Goal: Task Accomplishment & Management: Use online tool/utility

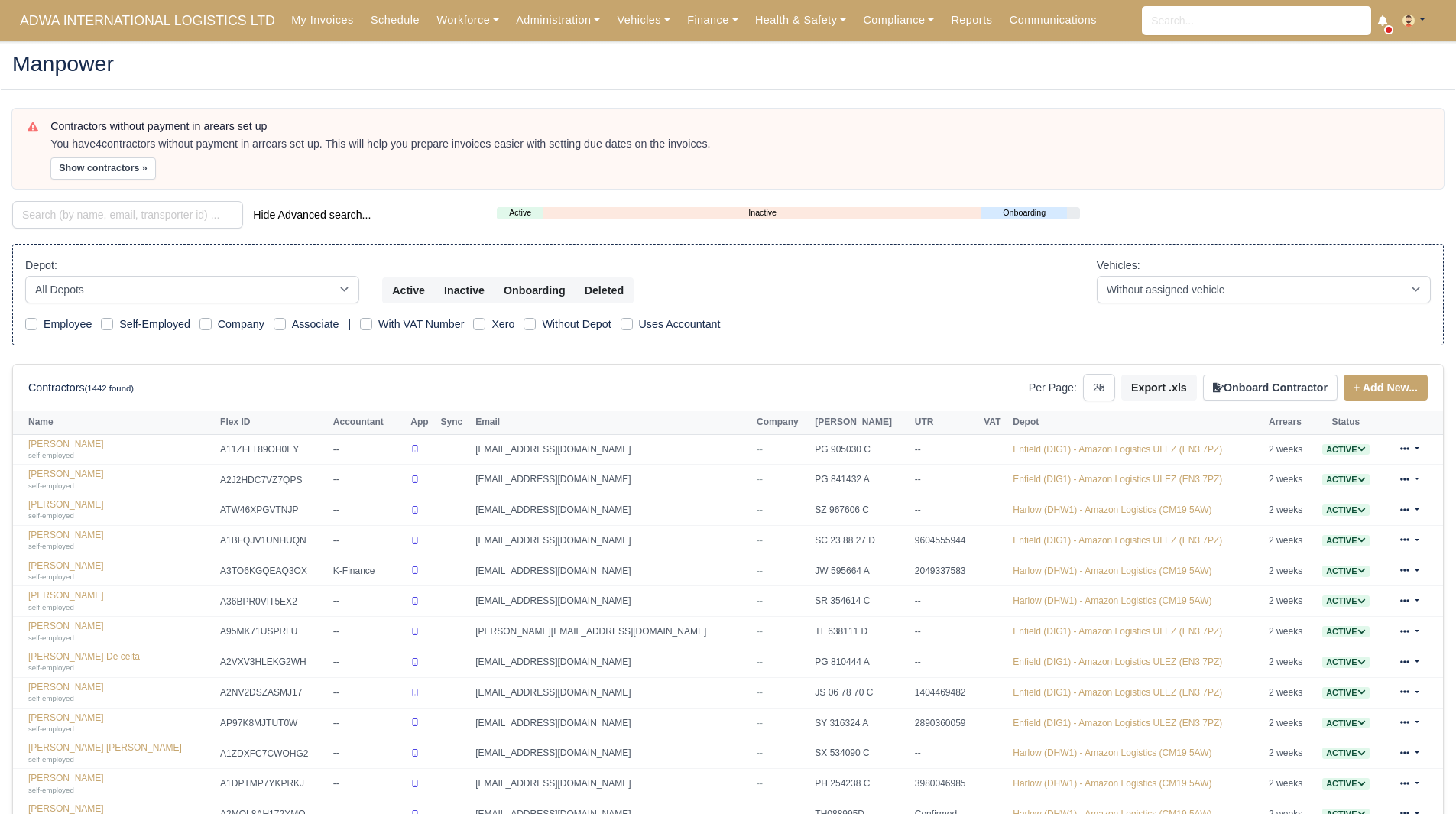
select select "25"
click at [144, 217] on input "search" at bounding box center [128, 214] width 231 height 28
type input "luca"
drag, startPoint x: 387, startPoint y: 225, endPoint x: 400, endPoint y: 226, distance: 13.0
click at [395, 224] on div "luca Hide Advanced search..." at bounding box center [243, 214] width 461 height 28
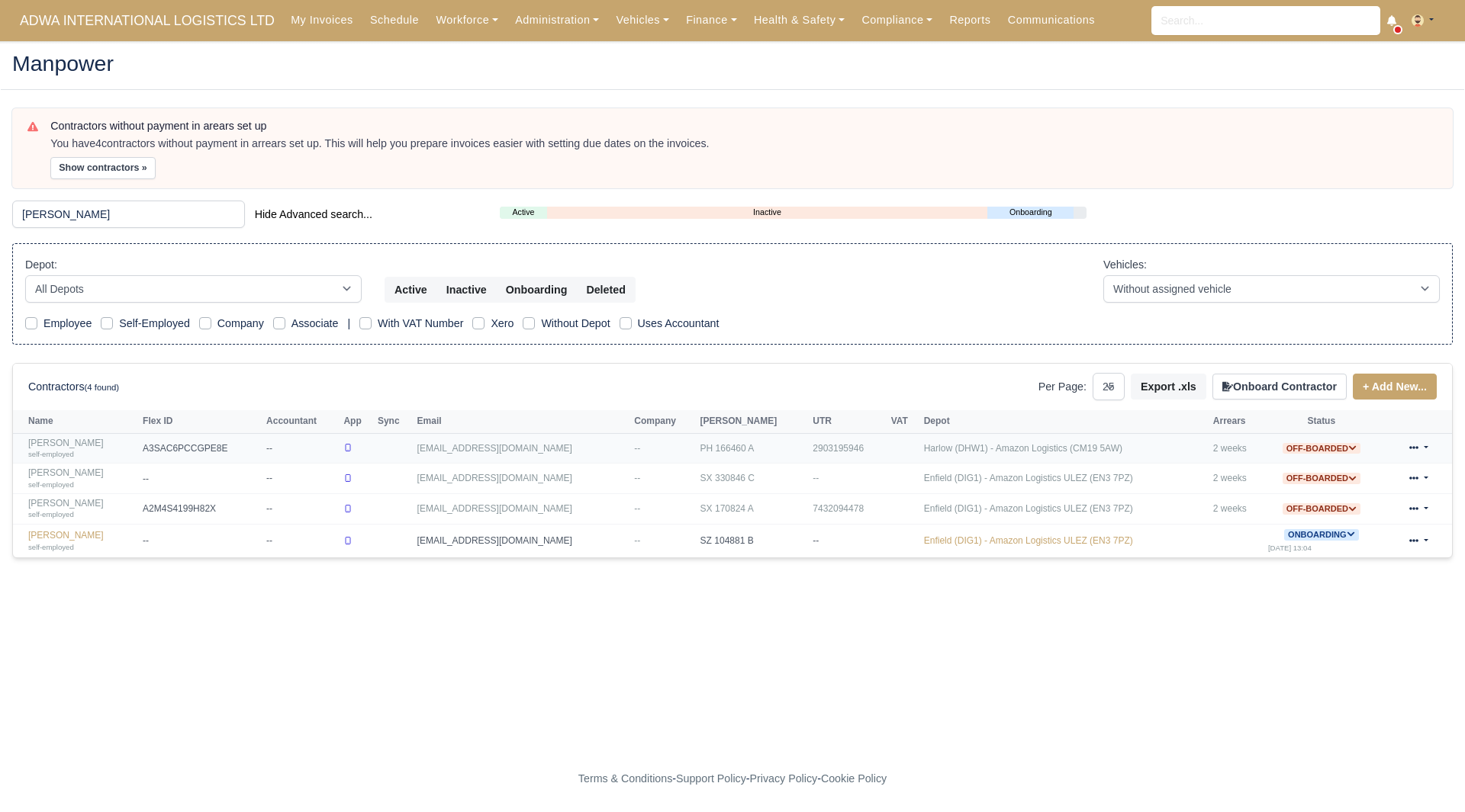
click at [66, 442] on link "Luca Fratello self-employed" at bounding box center [82, 448] width 107 height 22
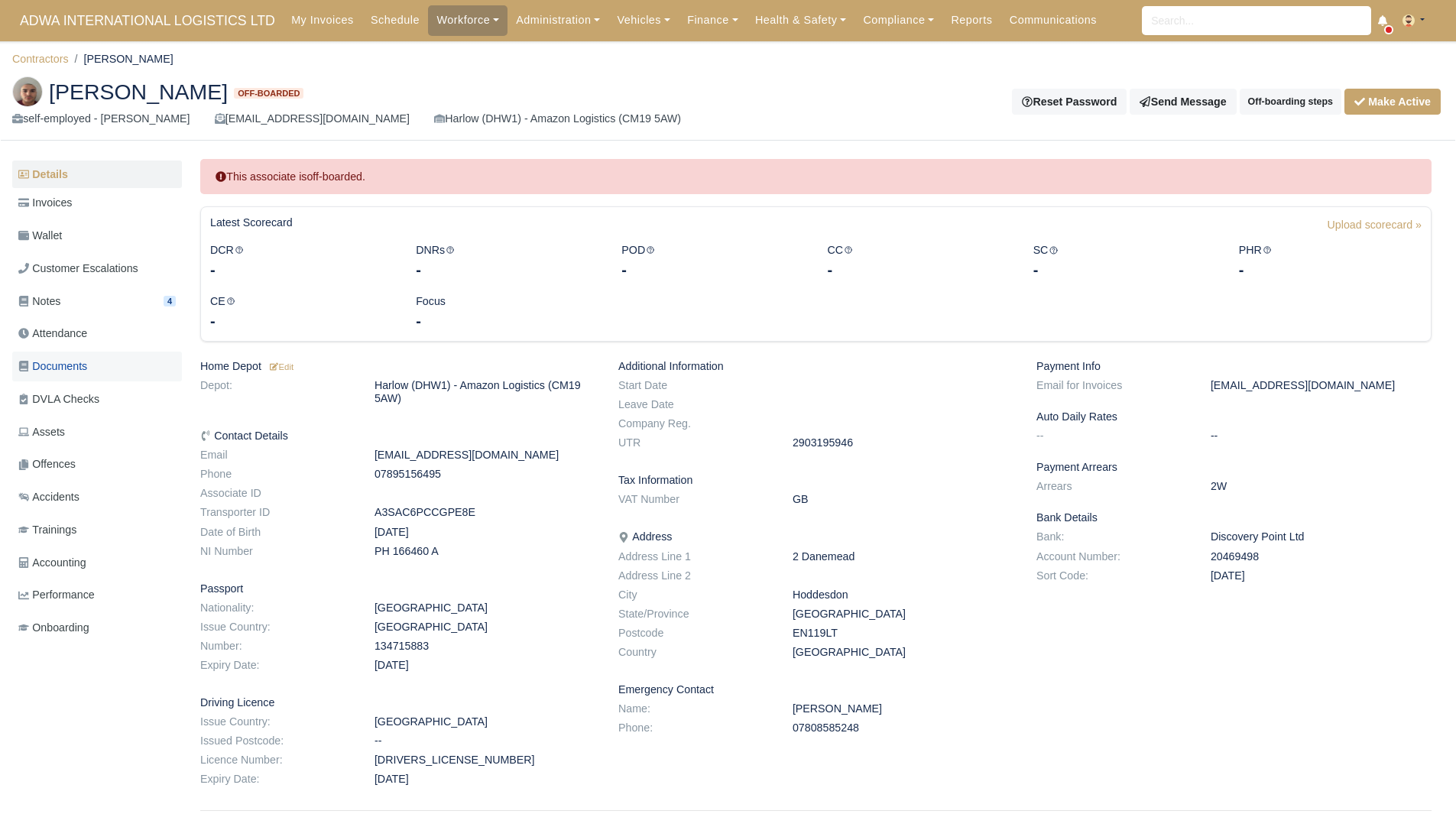
click at [94, 364] on link "Documents" at bounding box center [97, 366] width 169 height 30
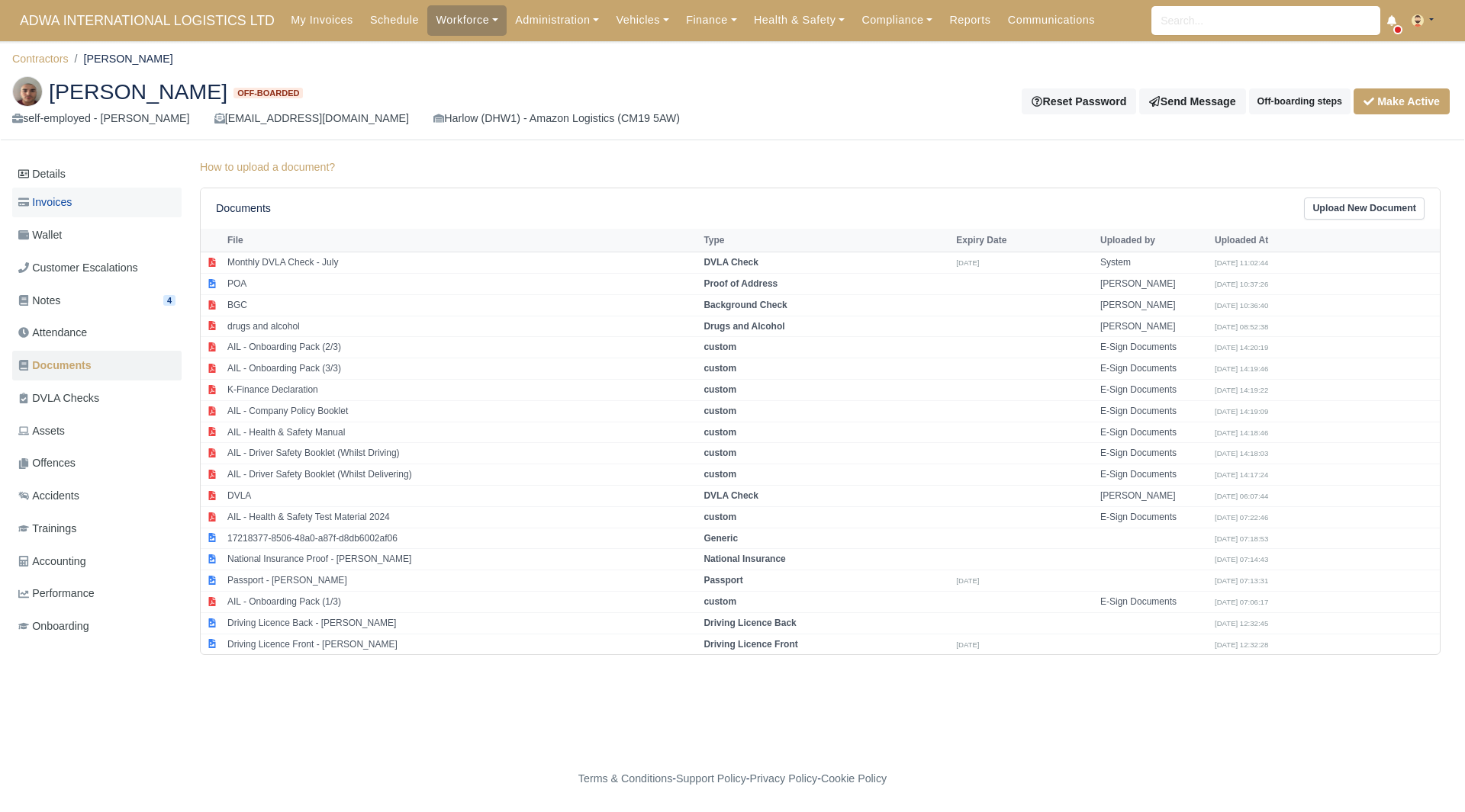
click at [109, 213] on link "Invoices" at bounding box center [97, 202] width 169 height 29
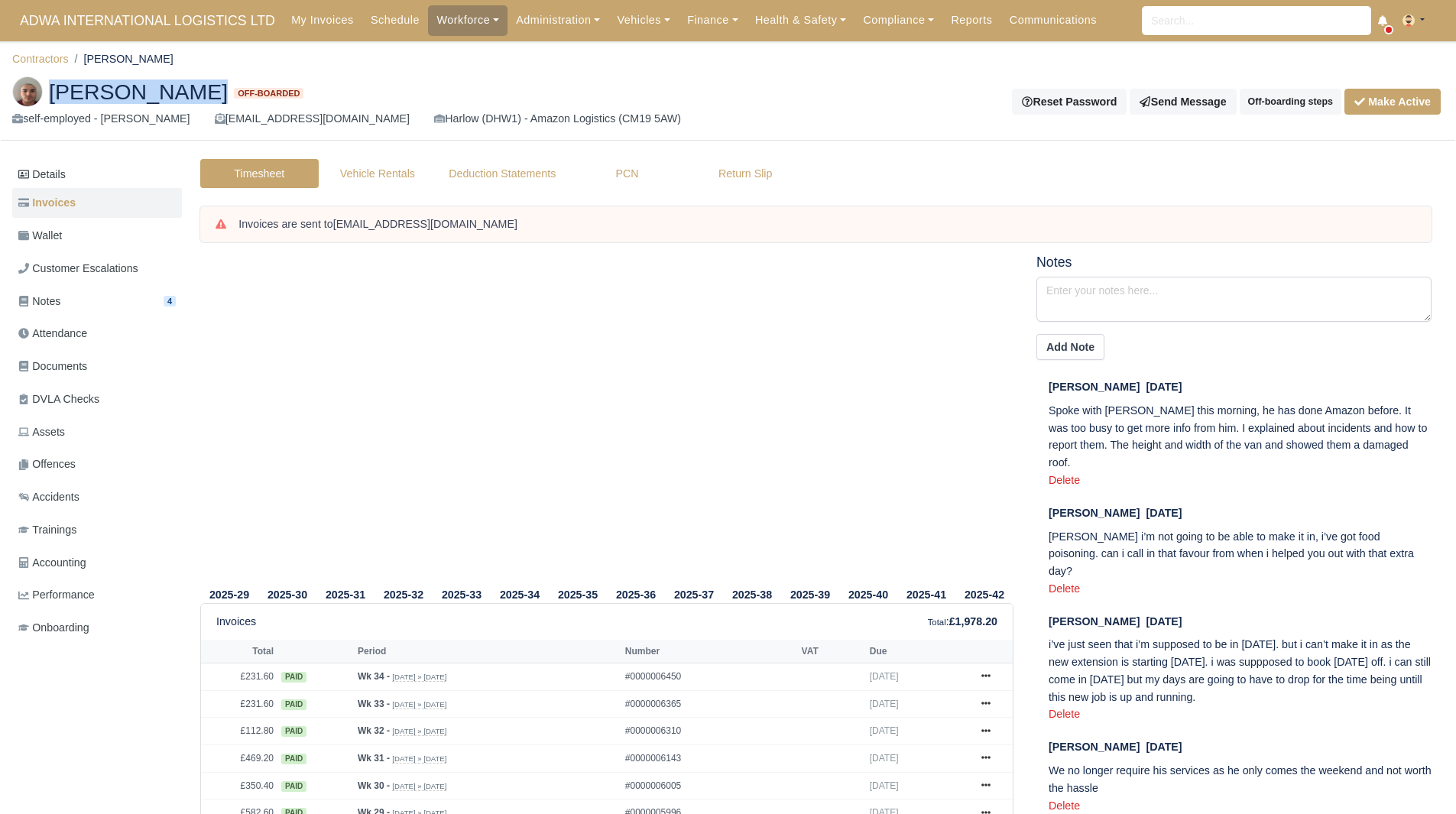
drag, startPoint x: 46, startPoint y: 94, endPoint x: 173, endPoint y: 101, distance: 127.2
click at [173, 101] on h2 "Luca Fratello Off-boarded" at bounding box center [365, 92] width 705 height 30
copy span "[PERSON_NAME]"
click at [510, 440] on tr "2025-34" at bounding box center [519, 420] width 58 height 331
click at [454, 24] on link "Workforce" at bounding box center [468, 19] width 79 height 30
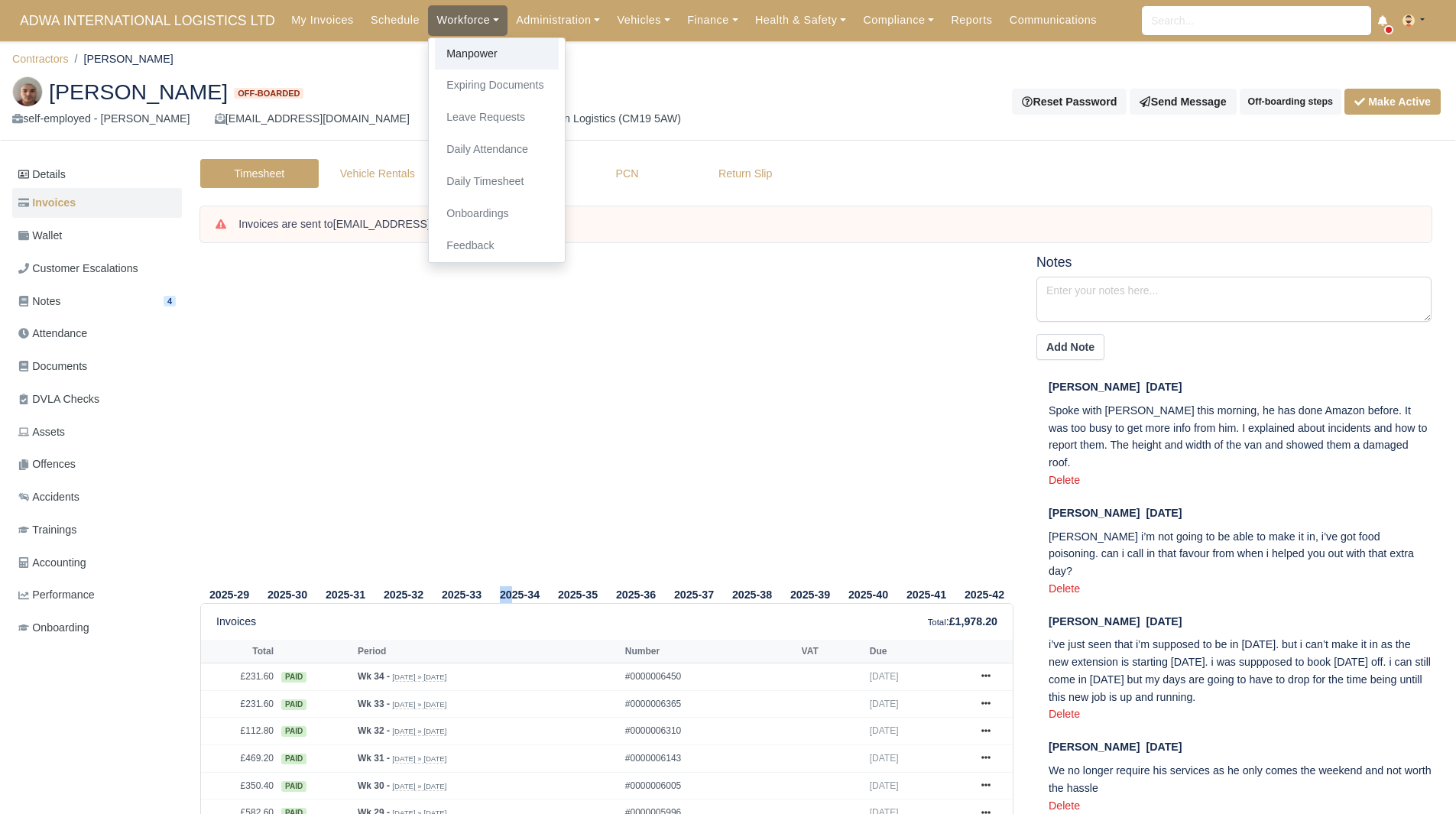
click at [448, 58] on link "Manpower" at bounding box center [497, 54] width 124 height 32
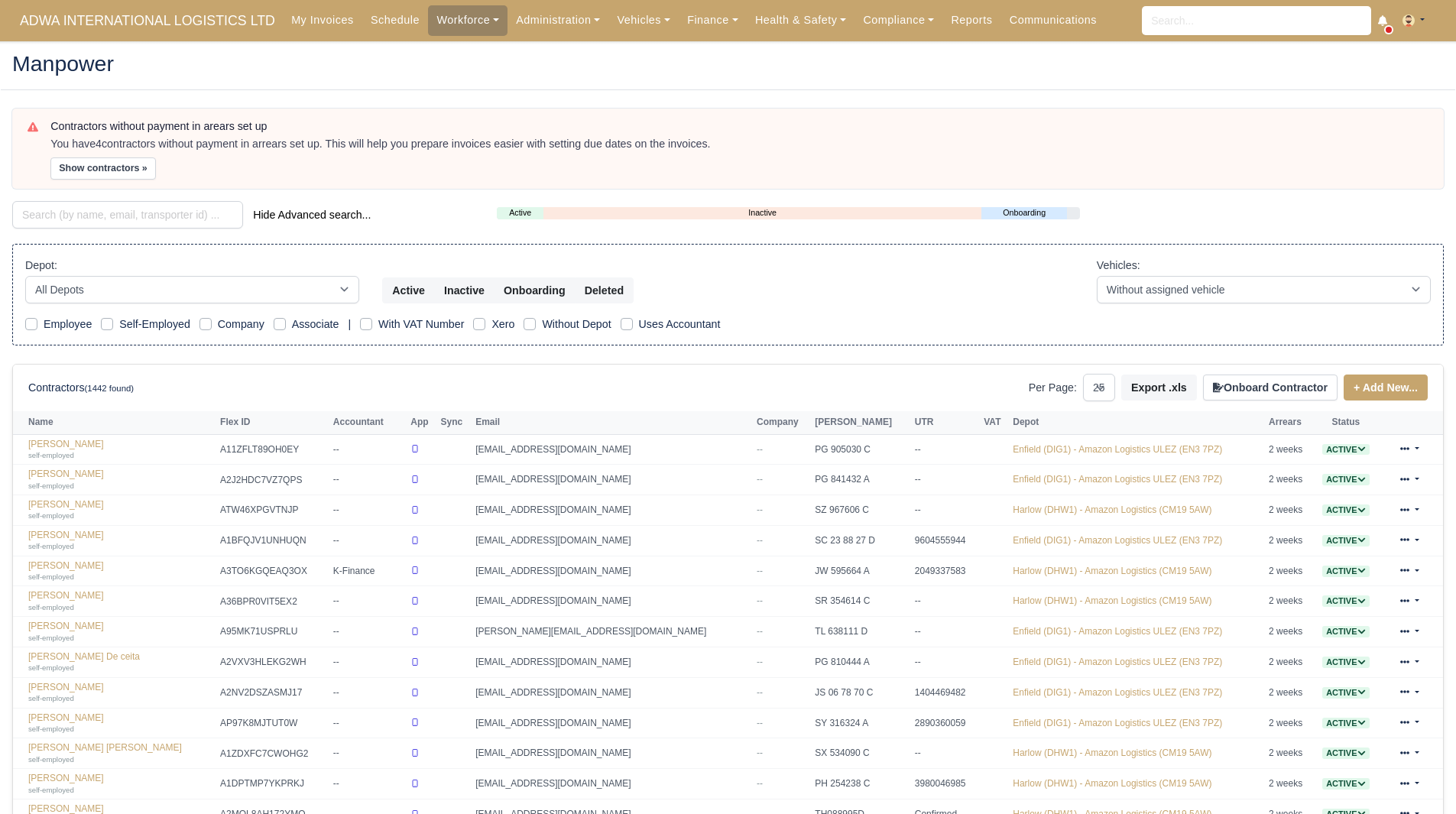
select select "25"
click at [118, 204] on input "search" at bounding box center [128, 214] width 231 height 28
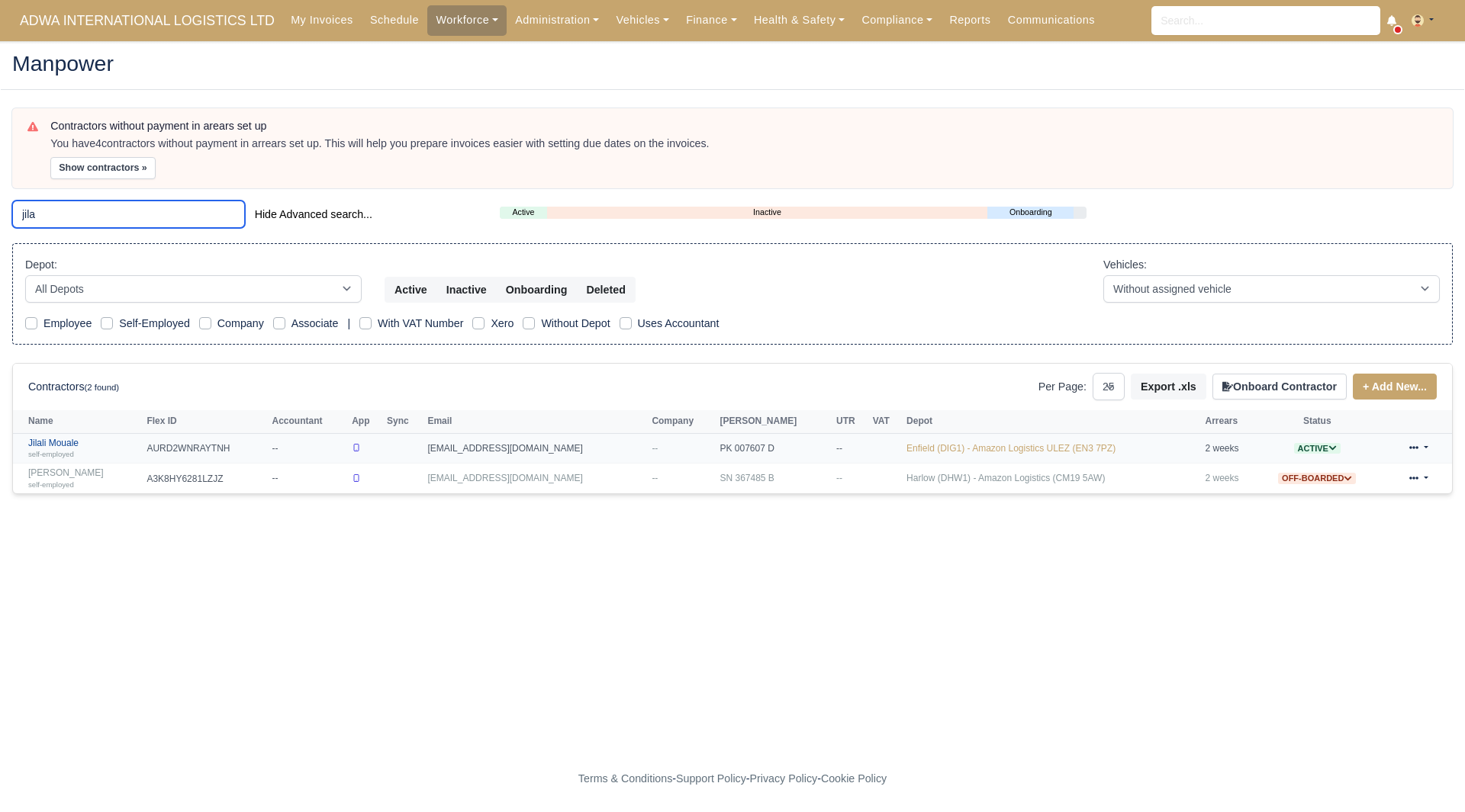
type input "jila"
click at [86, 441] on link "Jilali Mouale self-employed" at bounding box center [83, 448] width 110 height 22
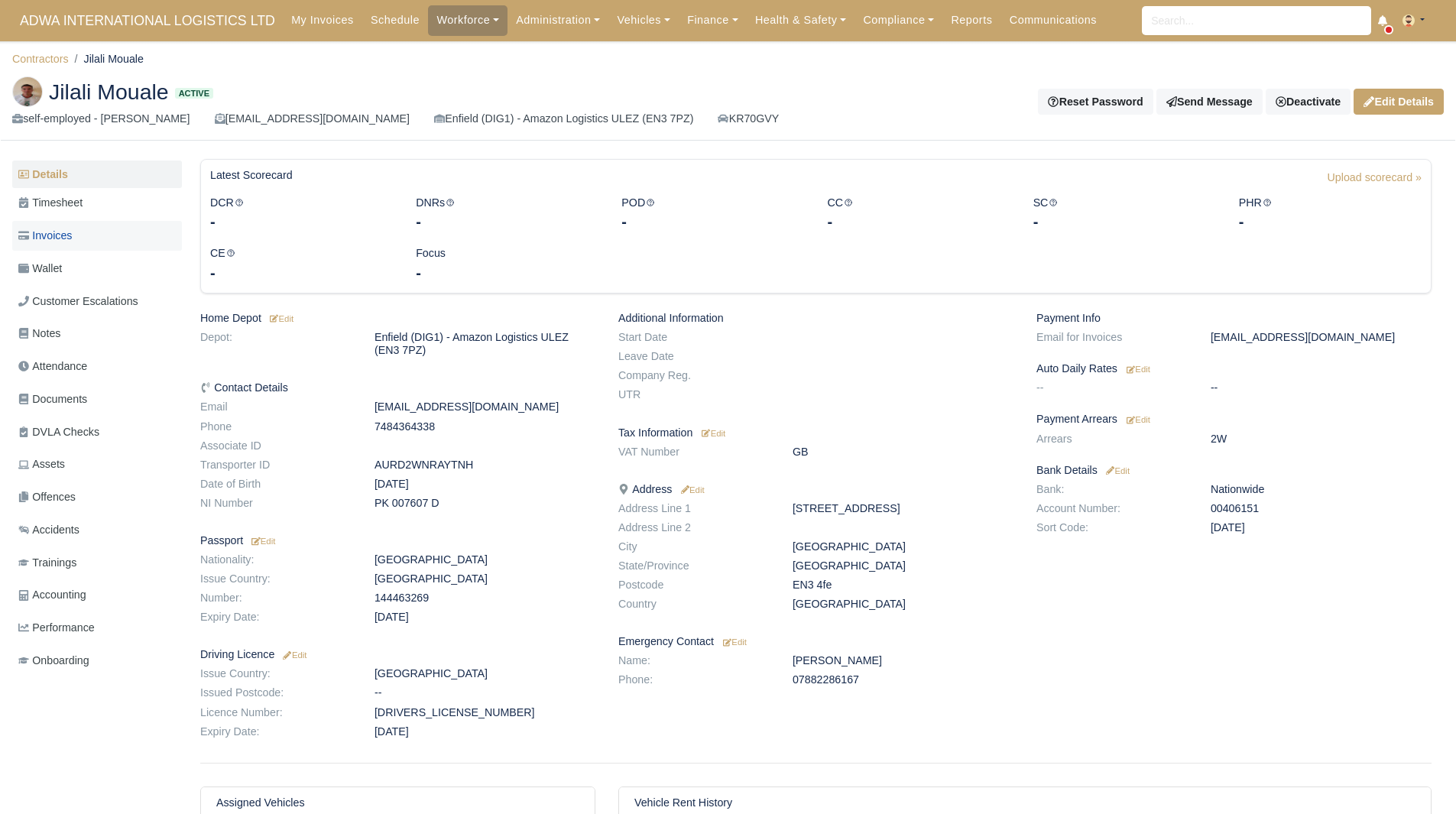
click at [72, 229] on span "Invoices" at bounding box center [45, 235] width 53 height 18
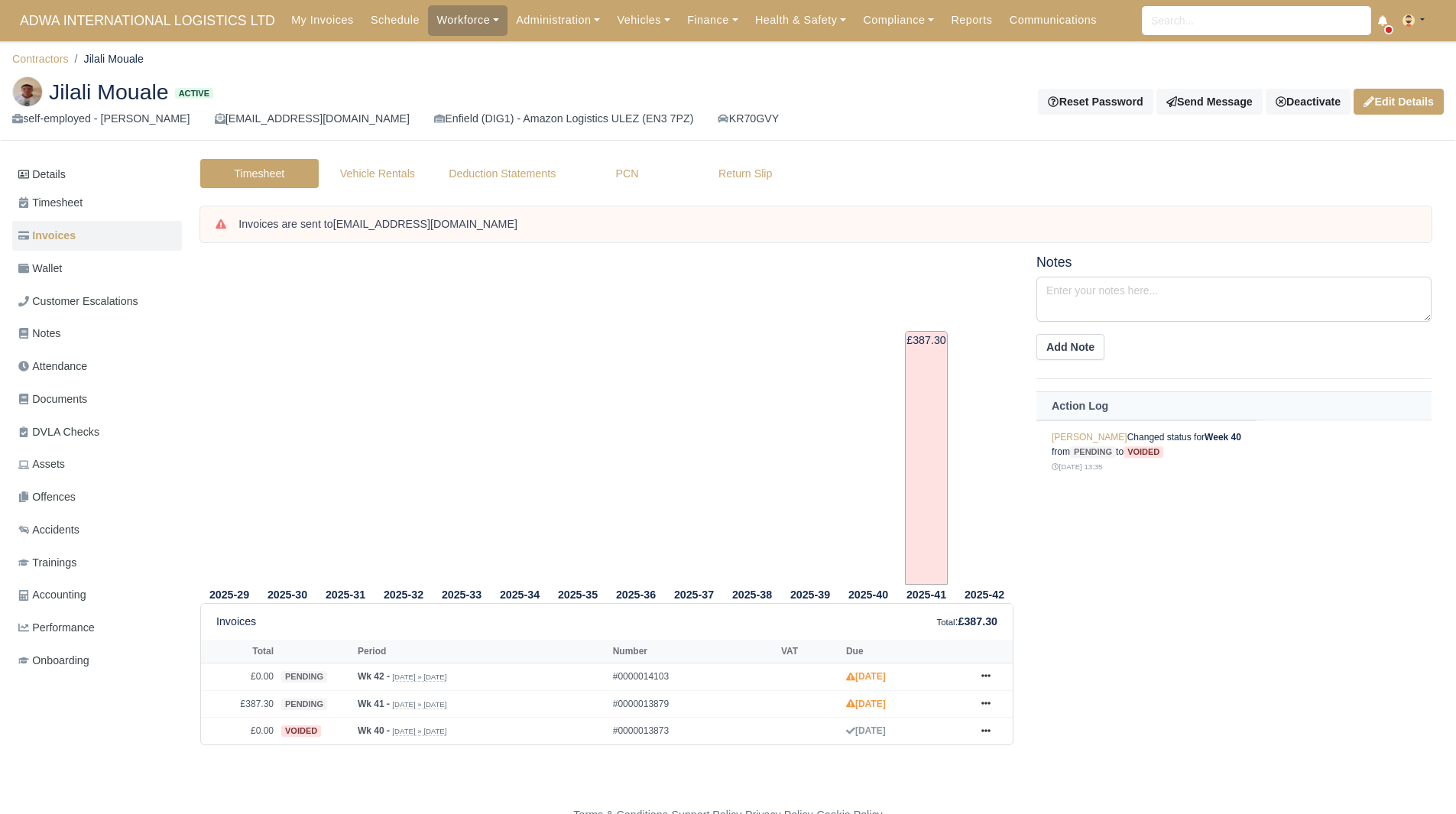
scroll to position [35, 0]
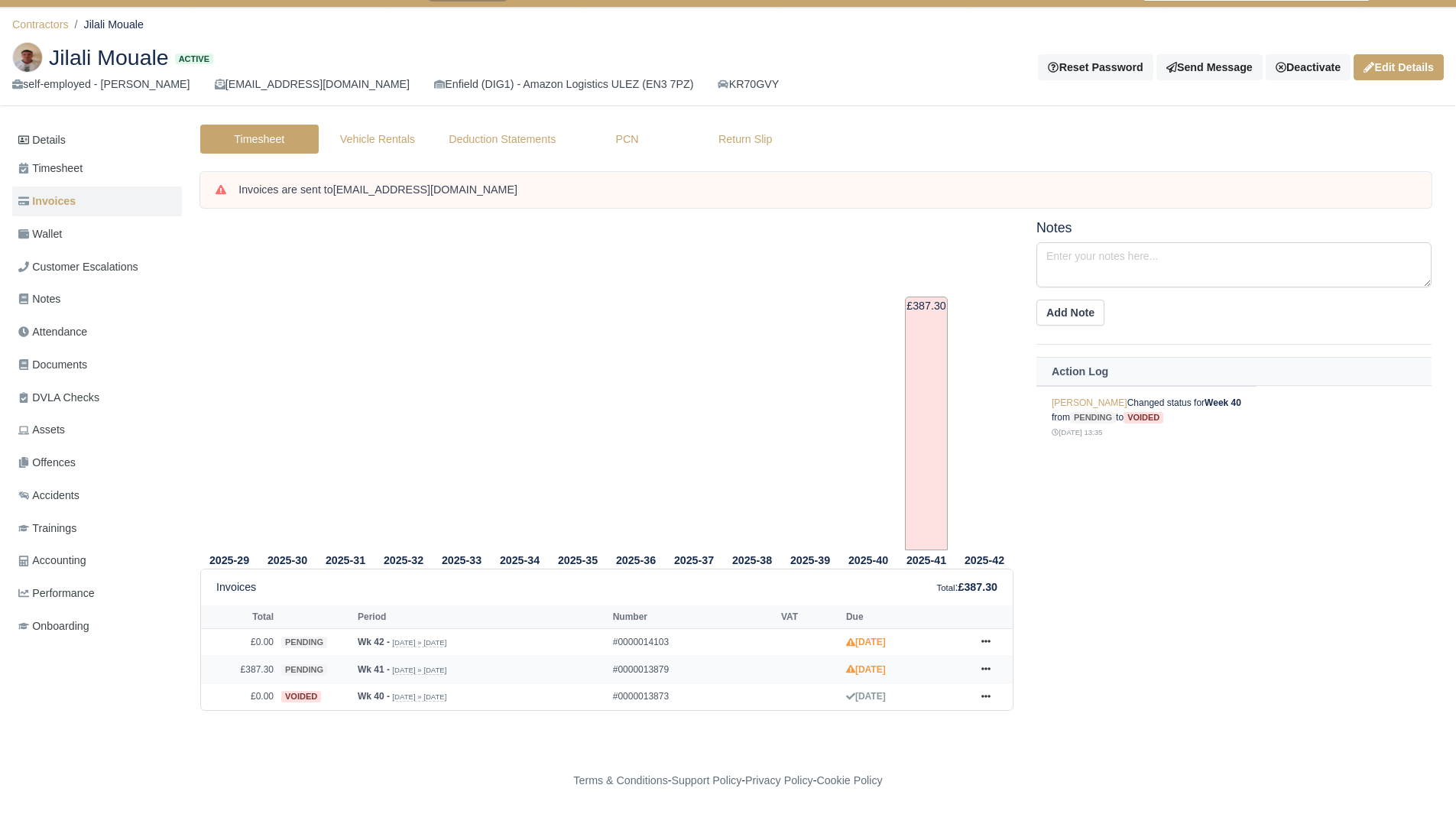
click at [1000, 668] on td "Show Invoice Approve Hold Void Deducted Print" at bounding box center [990, 670] width 46 height 28
click at [990, 671] on link at bounding box center [986, 670] width 23 height 19
click at [955, 480] on link "Show Invoice" at bounding box center [928, 482] width 136 height 32
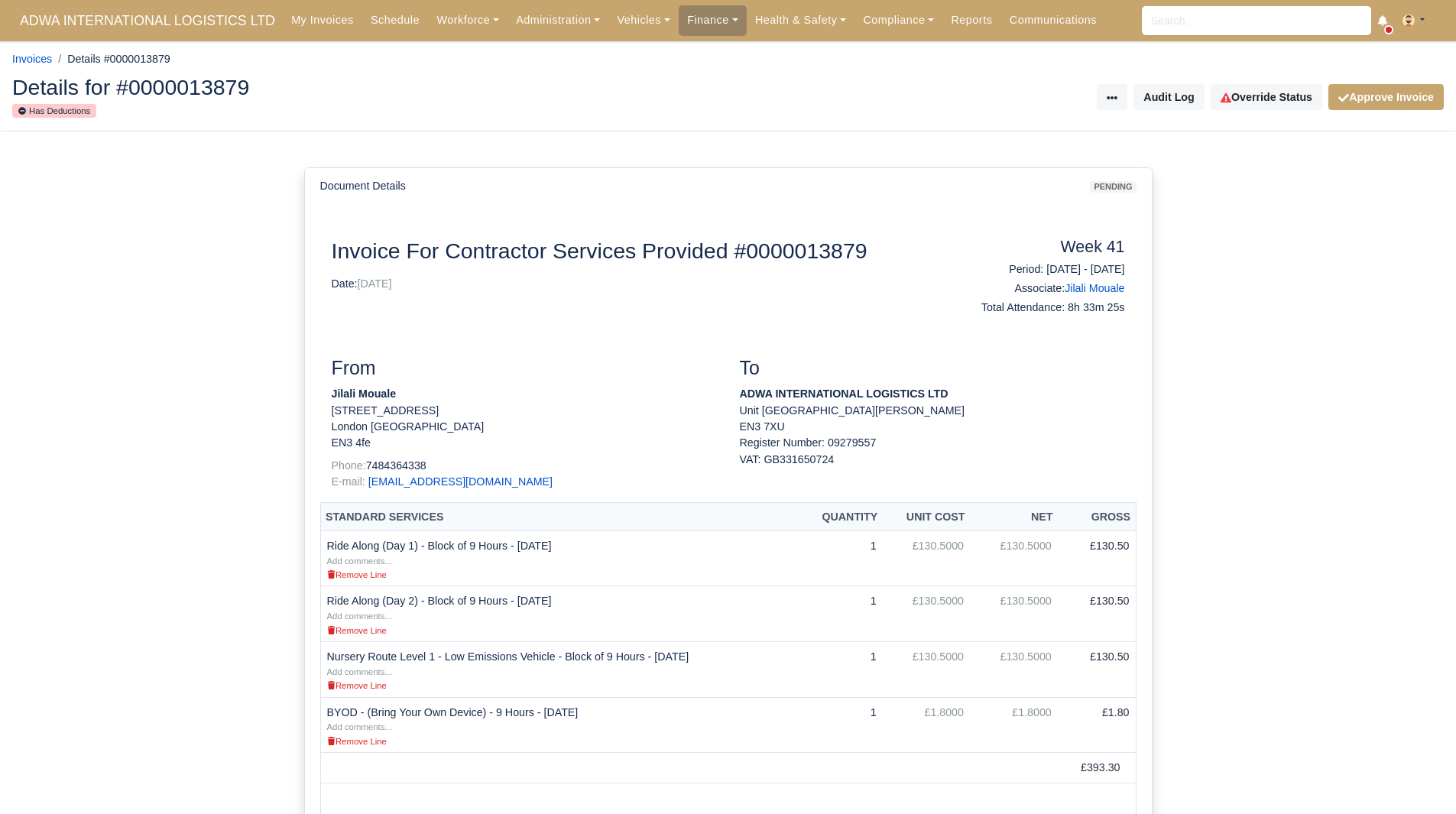
click at [1179, 298] on div "Document Details pending Document Invoice For Contractor Services Provided #000…" at bounding box center [728, 663] width 1456 height 1064
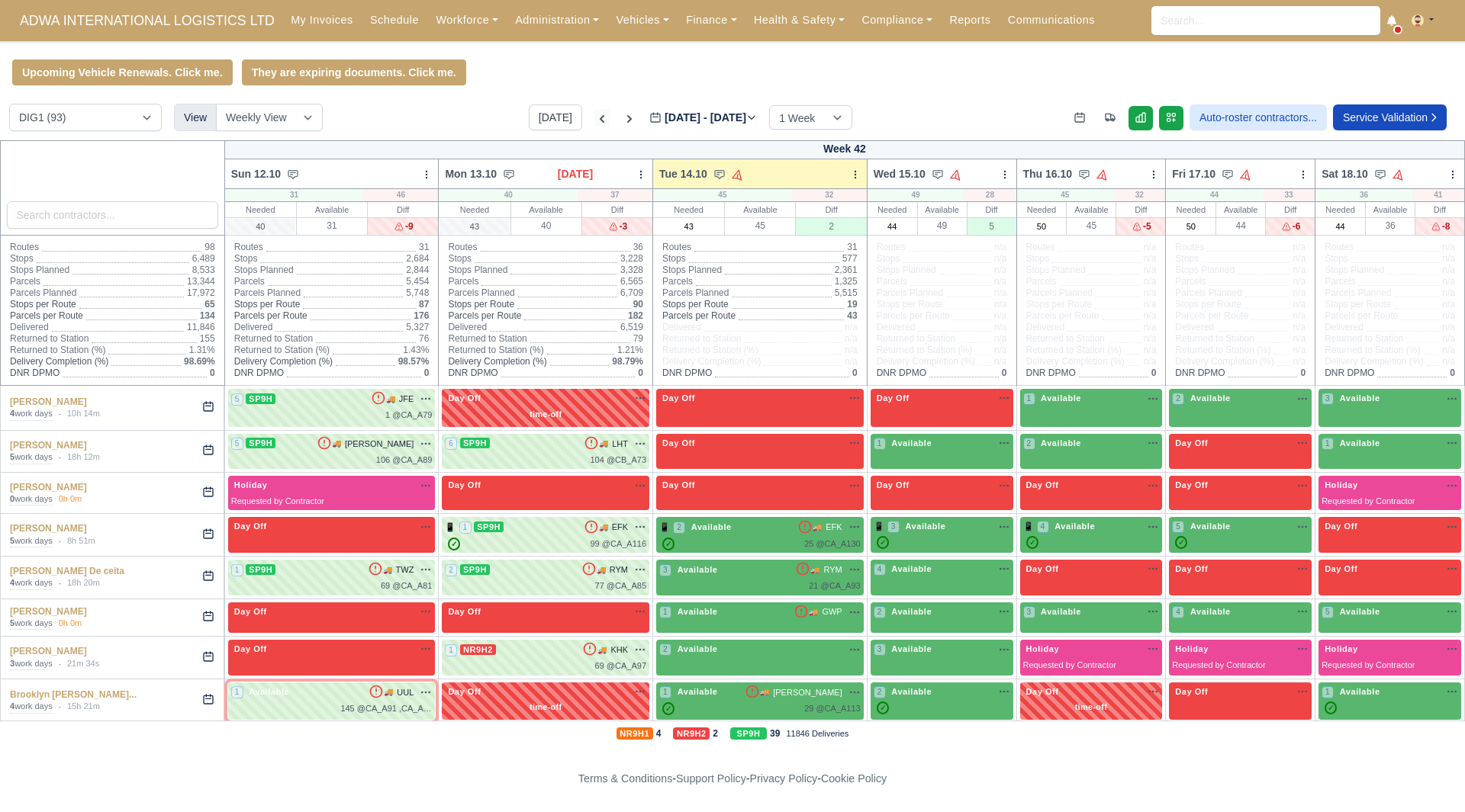
click at [594, 125] on icon at bounding box center [602, 119] width 15 height 15
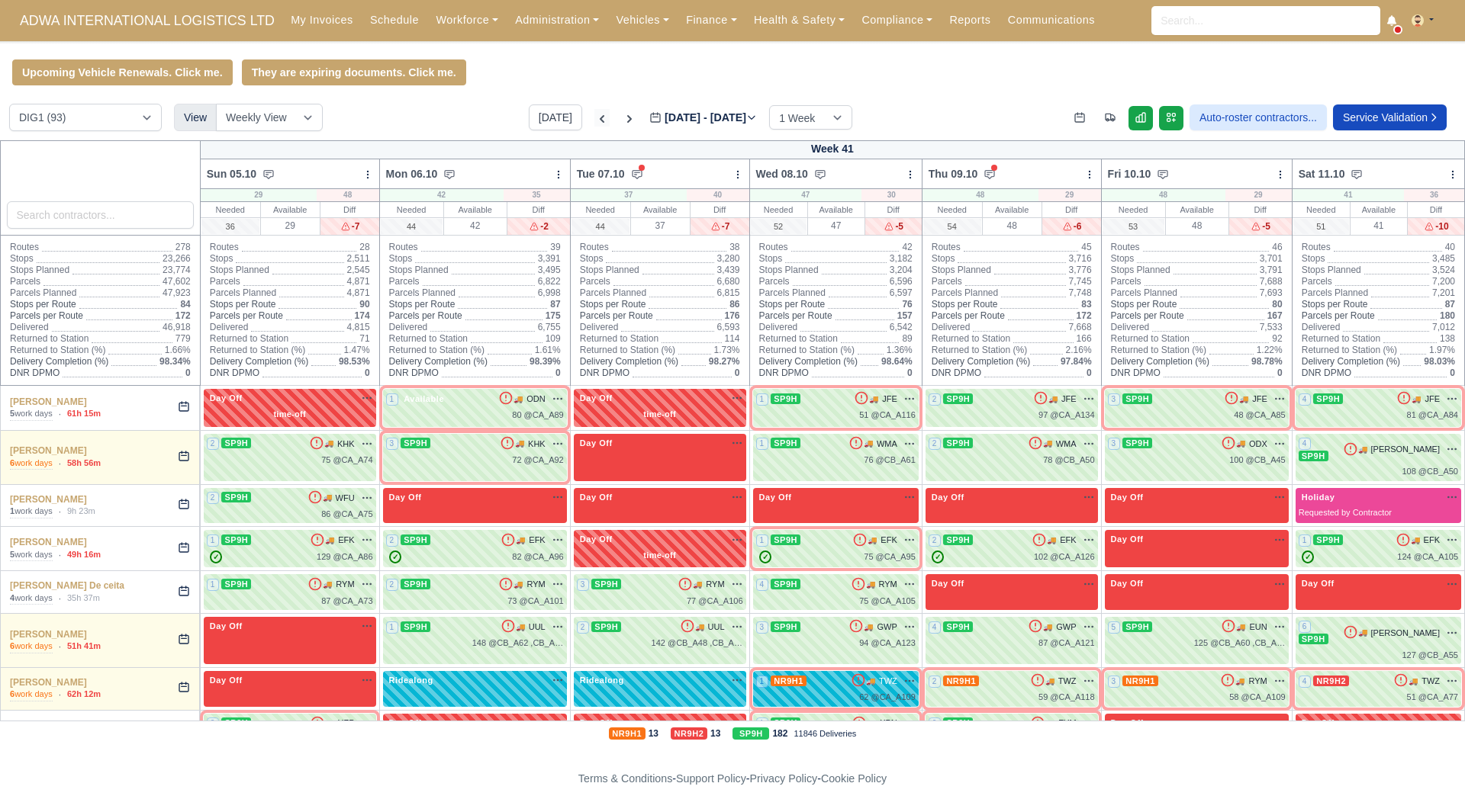
type input "[DATE]"
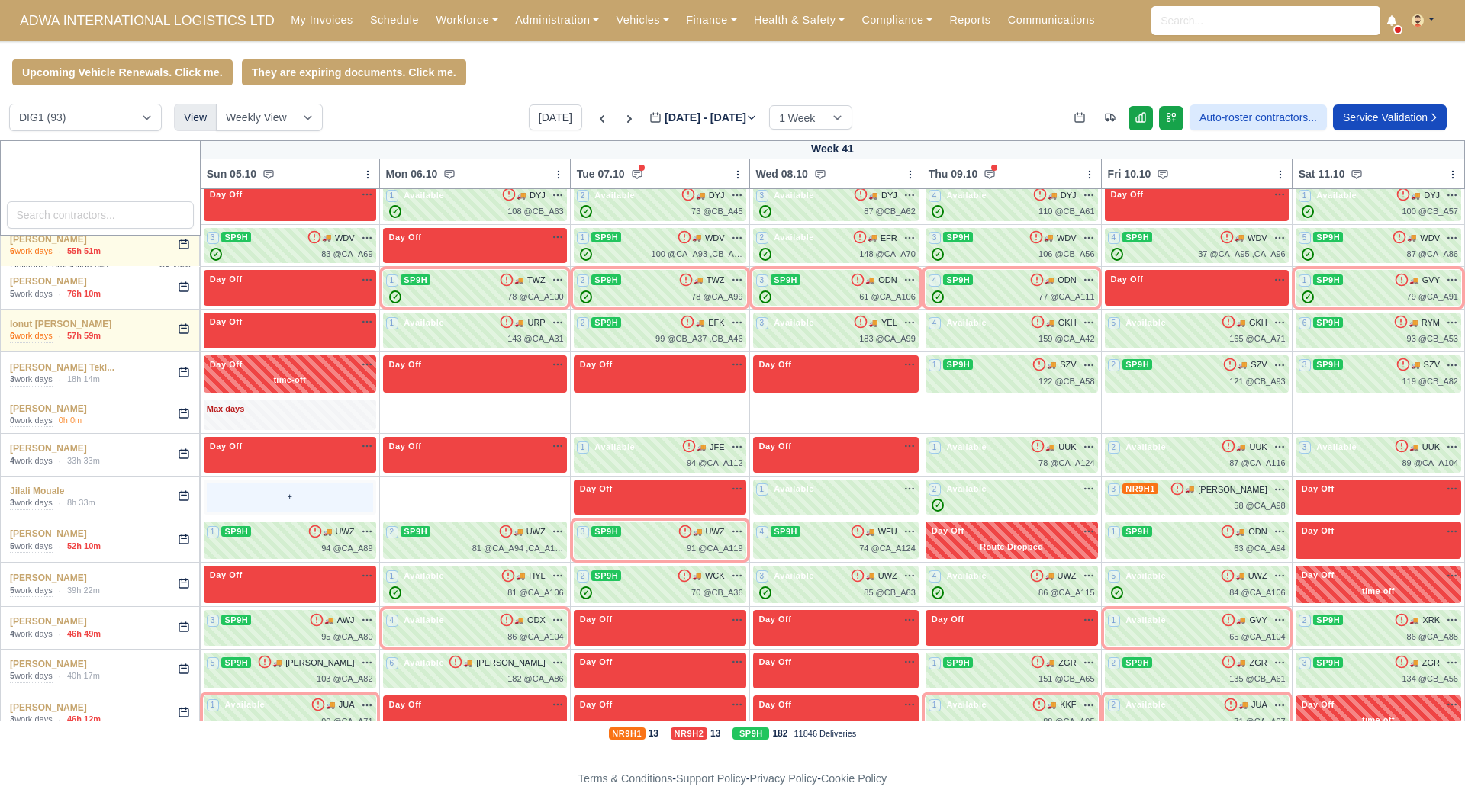
scroll to position [1297, 0]
click at [859, 484] on div "1 Available na" at bounding box center [835, 491] width 159 height 16
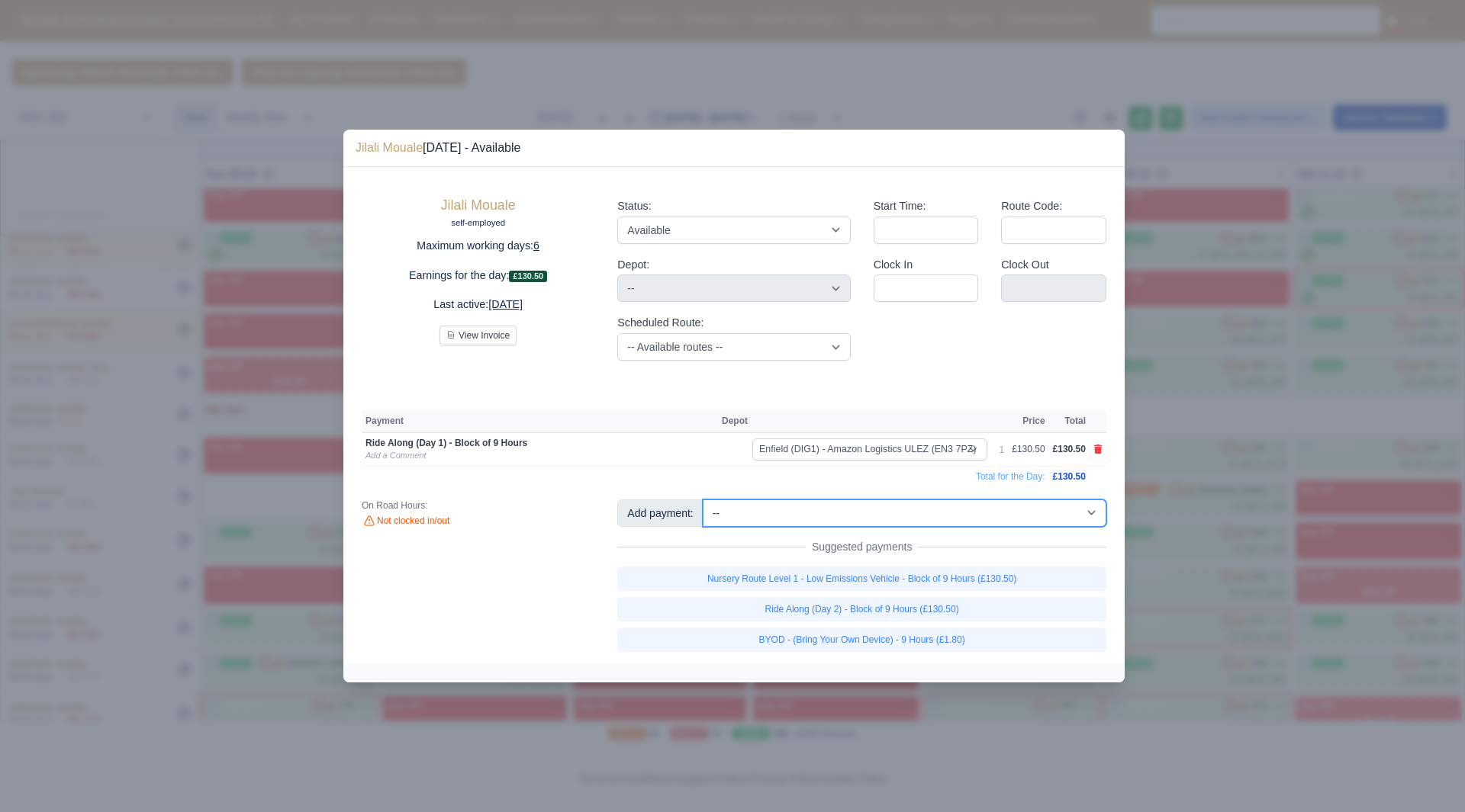
click at [889, 526] on select "-- Additional Hour Support (£14.50) Additional Stop Support (£1.00) Additional …" at bounding box center [904, 513] width 403 height 28
select select "74"
click at [703, 500] on select "-- Additional Hour Support (£14.50) Additional Stop Support (£1.00) Additional …" at bounding box center [904, 513] width 403 height 28
select select "1"
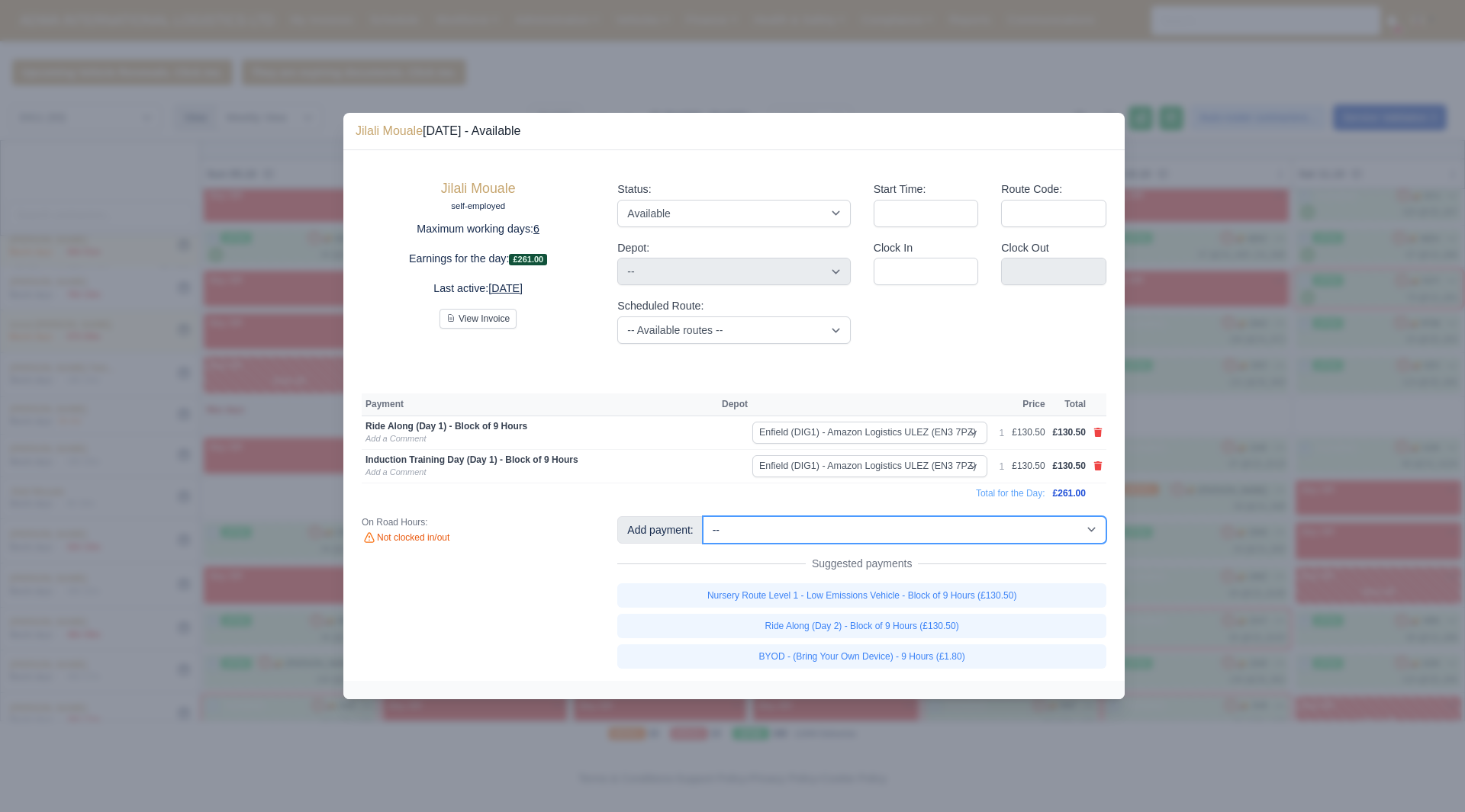
click at [1032, 538] on select "-- Additional Hour Support (£14.50) Additional Stop Support (£1.00) Additional …" at bounding box center [904, 530] width 403 height 28
select select "82"
click at [703, 517] on select "-- Additional Hour Support (£14.50) Additional Stop Support (£1.00) Additional …" at bounding box center [904, 530] width 403 height 28
select select "1"
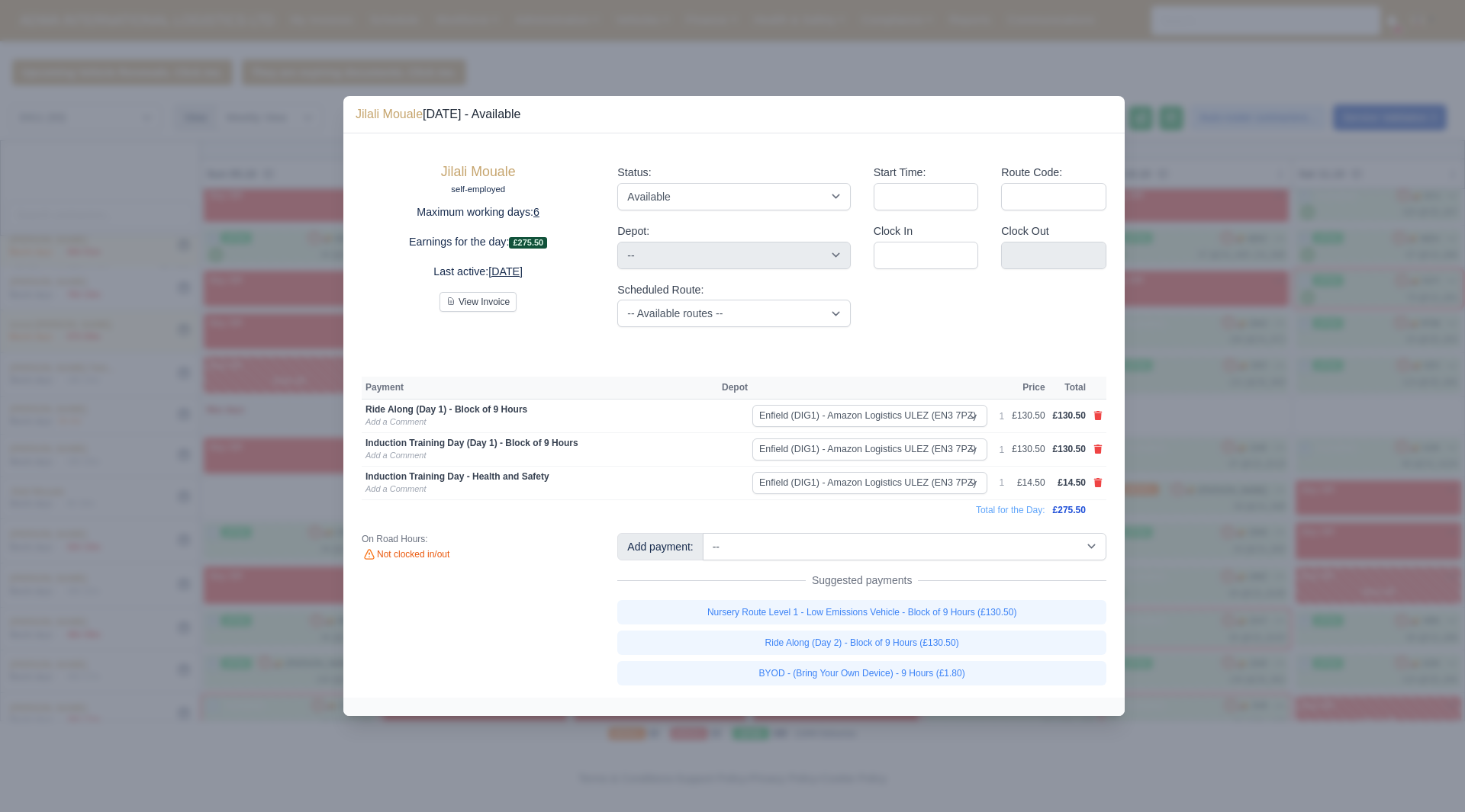
click at [1185, 648] on div at bounding box center [732, 406] width 1465 height 812
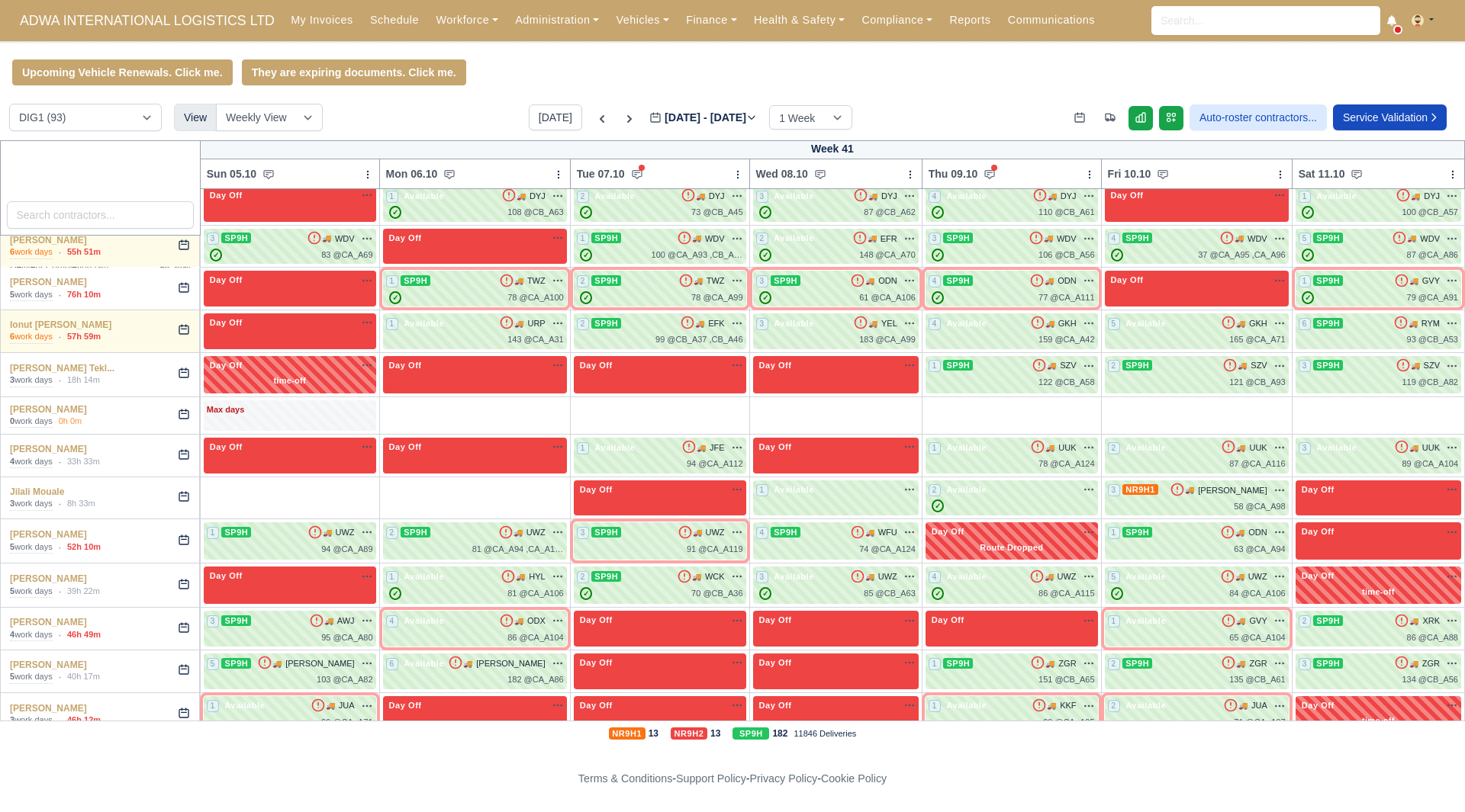
drag, startPoint x: 519, startPoint y: 65, endPoint x: 515, endPoint y: 72, distance: 8.1
click at [519, 65] on div "Upcoming Vehicle Renewals. Click me. They are expiring documents. Click me." at bounding box center [732, 72] width 1465 height 26
